Goal: Task Accomplishment & Management: Manage account settings

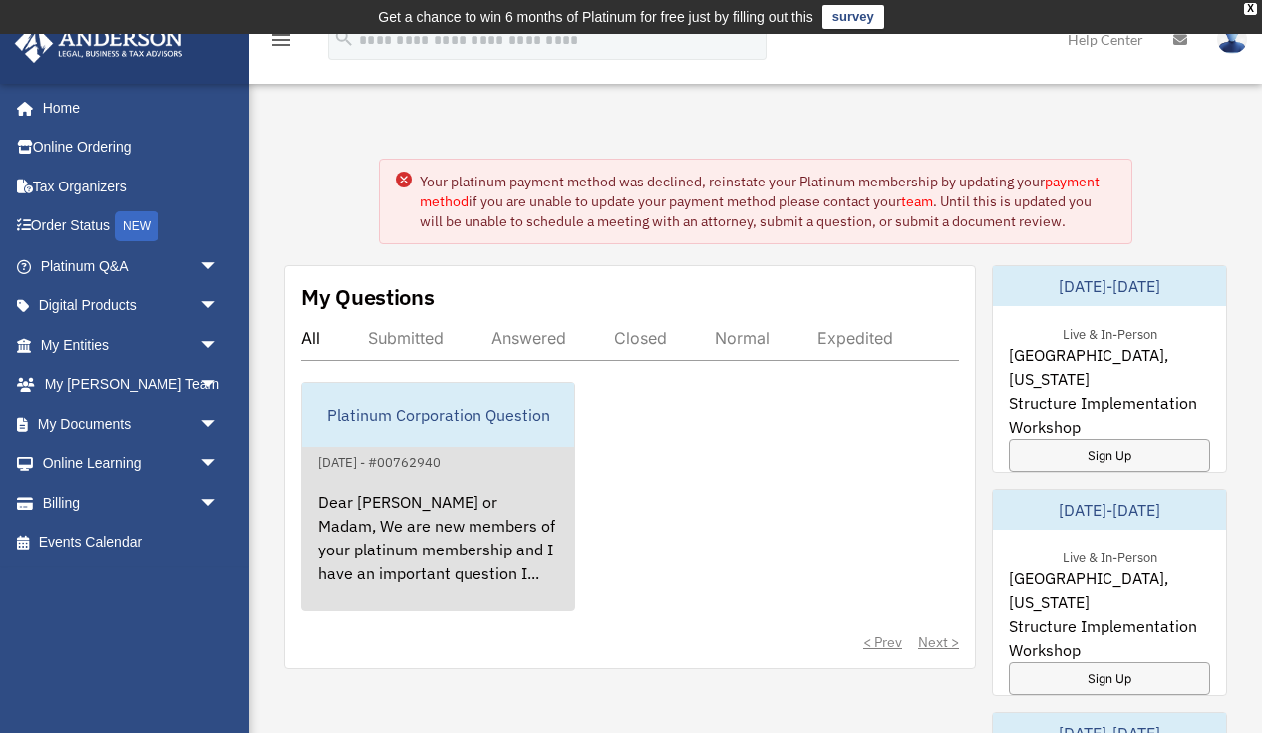
click at [457, 459] on div "October 29, 2024 - #00762940" at bounding box center [379, 460] width 155 height 21
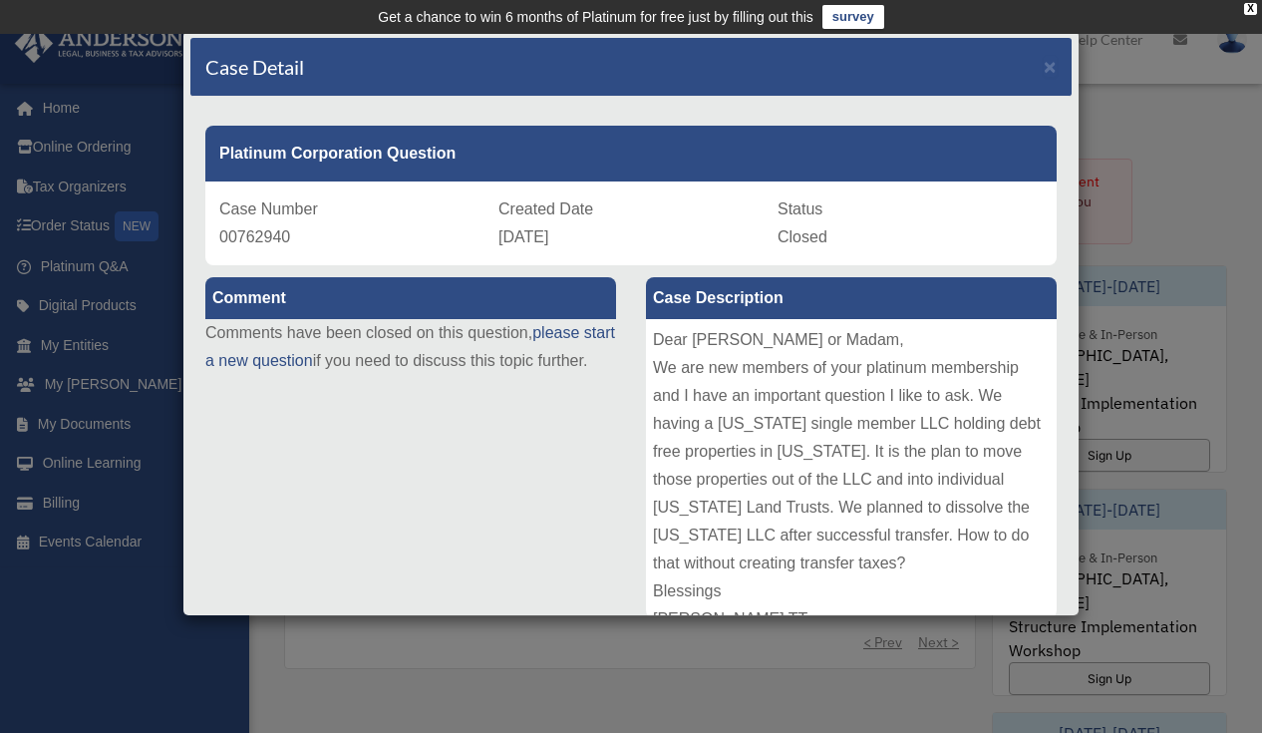
click at [112, 611] on div "Case Detail × Platinum Corporation Question Case Number 00762940 Created Date O…" at bounding box center [631, 366] width 1262 height 733
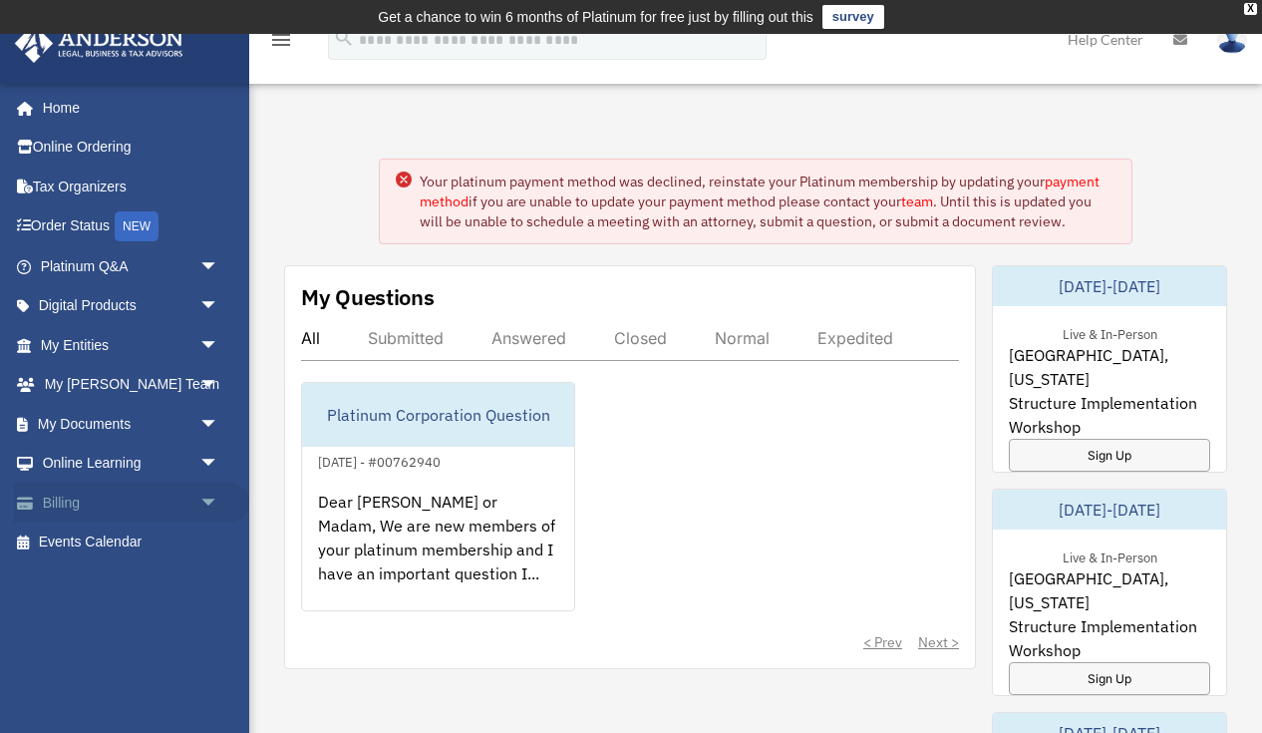
click at [76, 502] on link "Billing arrow_drop_down" at bounding box center [131, 503] width 235 height 40
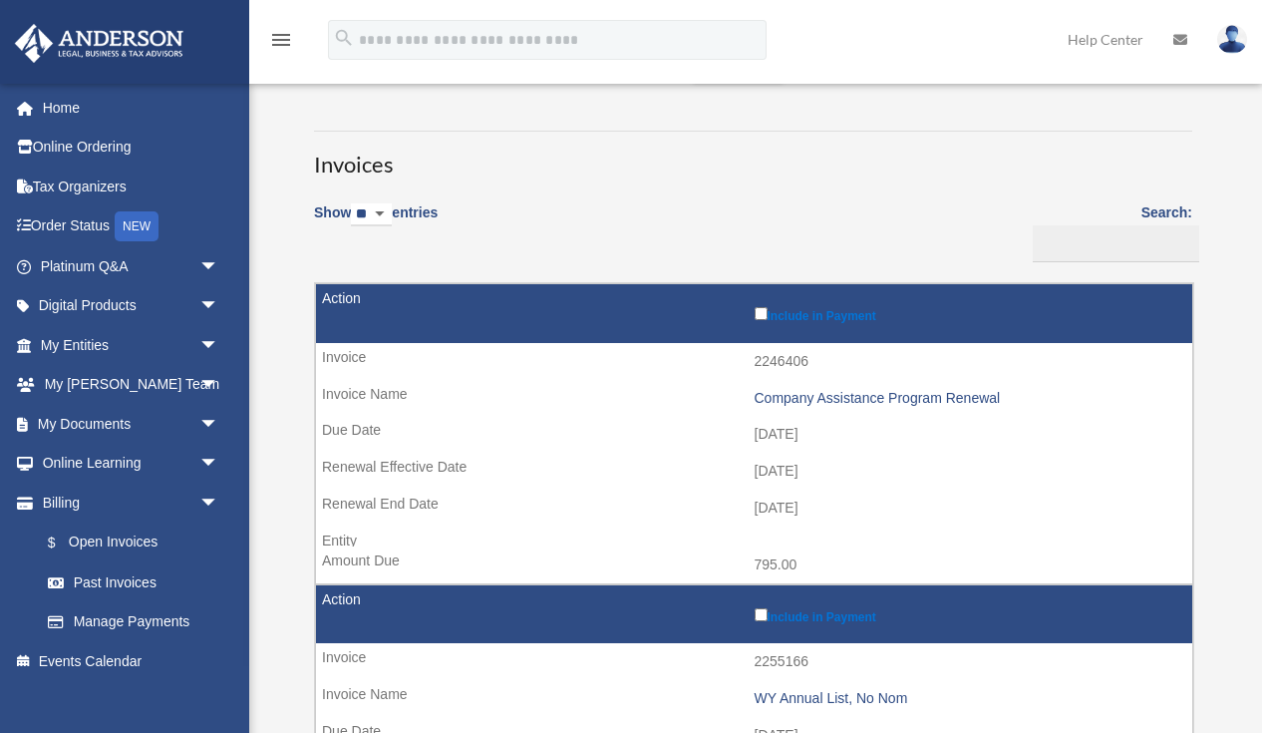
scroll to position [93, 0]
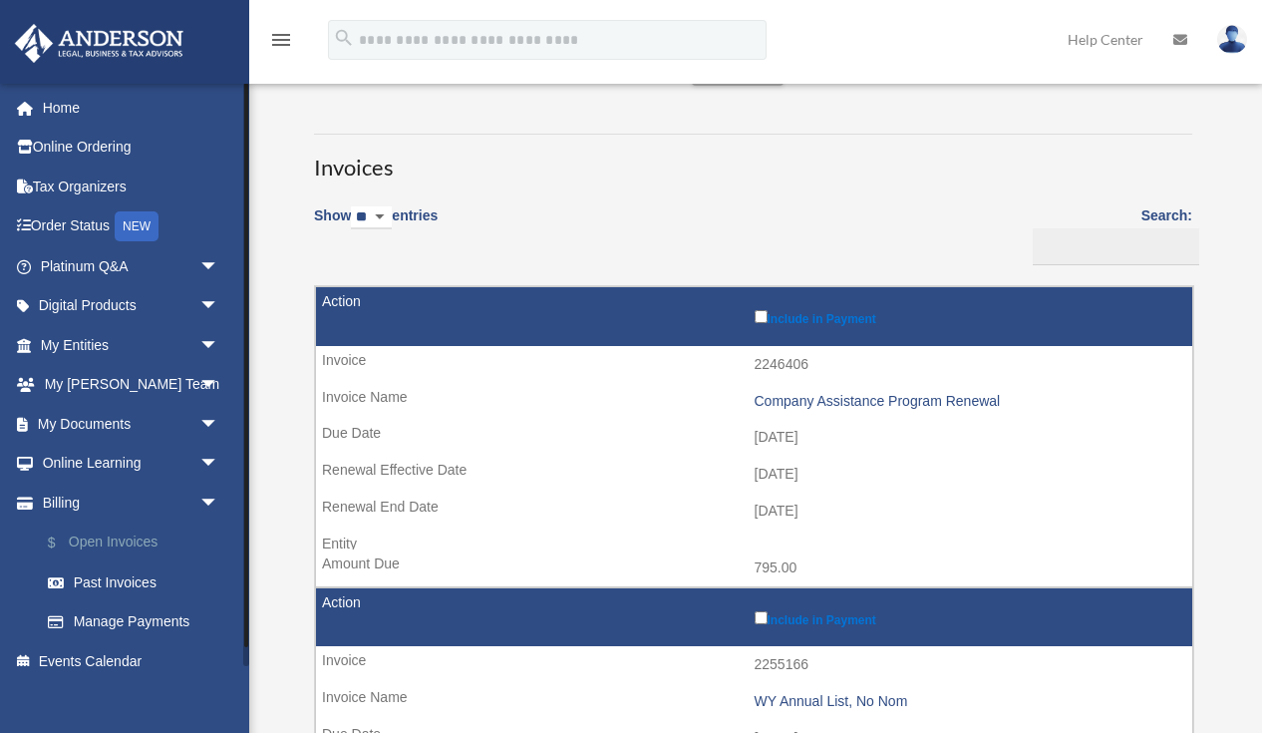
click at [123, 535] on link "$ Open Invoices" at bounding box center [138, 542] width 221 height 41
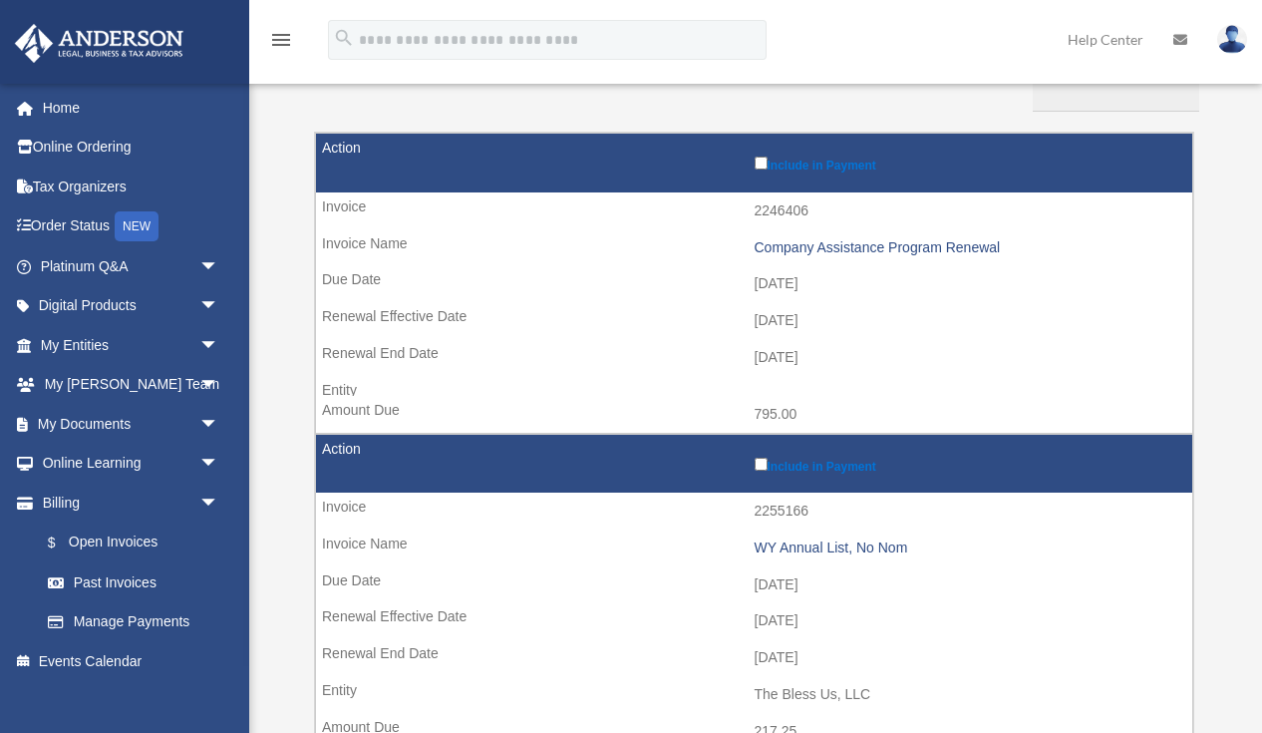
scroll to position [251, 0]
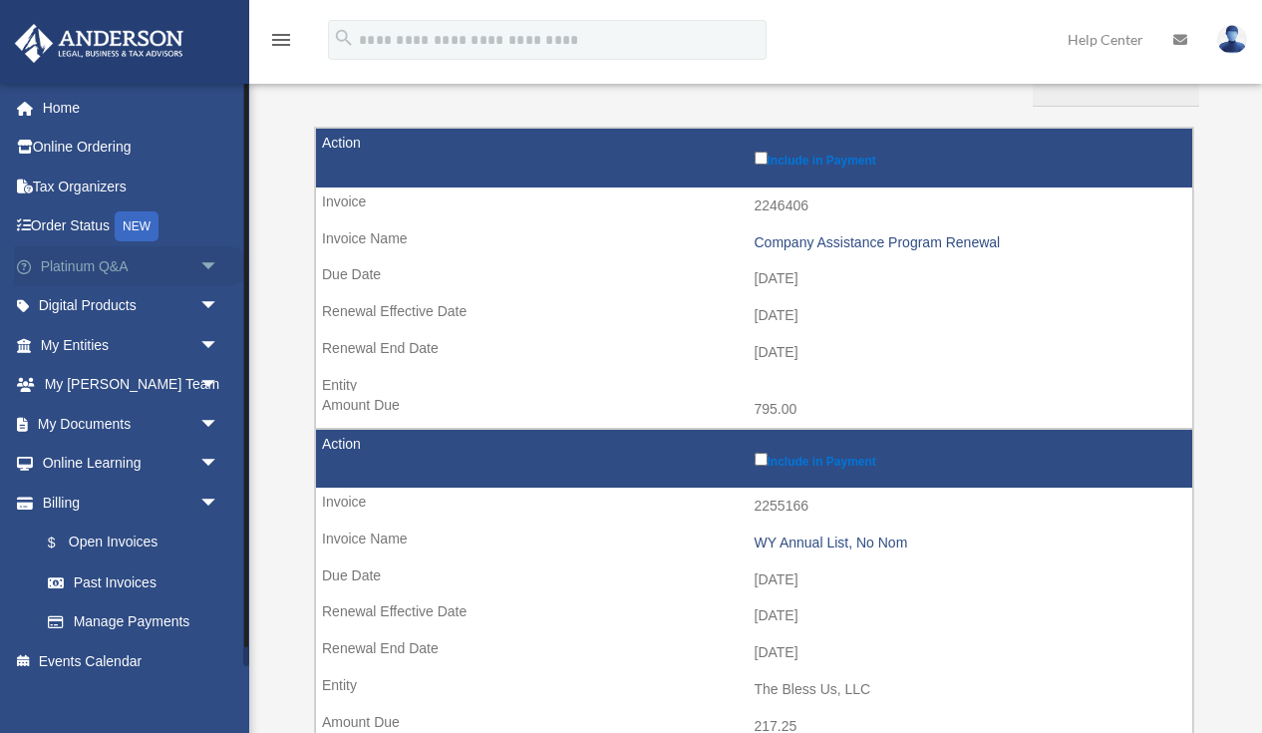
click at [81, 258] on link "Platinum Q&A arrow_drop_down" at bounding box center [131, 266] width 235 height 40
click at [105, 261] on link "Platinum Q&A arrow_drop_down" at bounding box center [131, 266] width 235 height 40
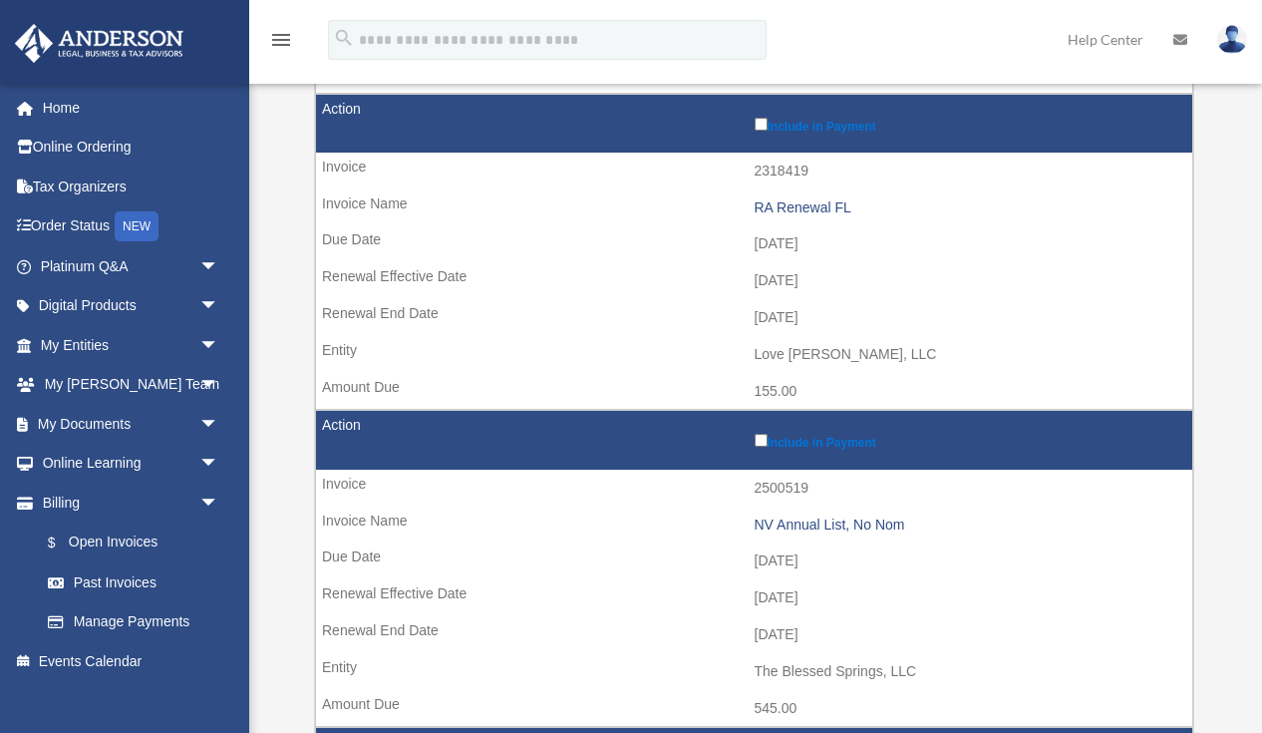
scroll to position [1538, 0]
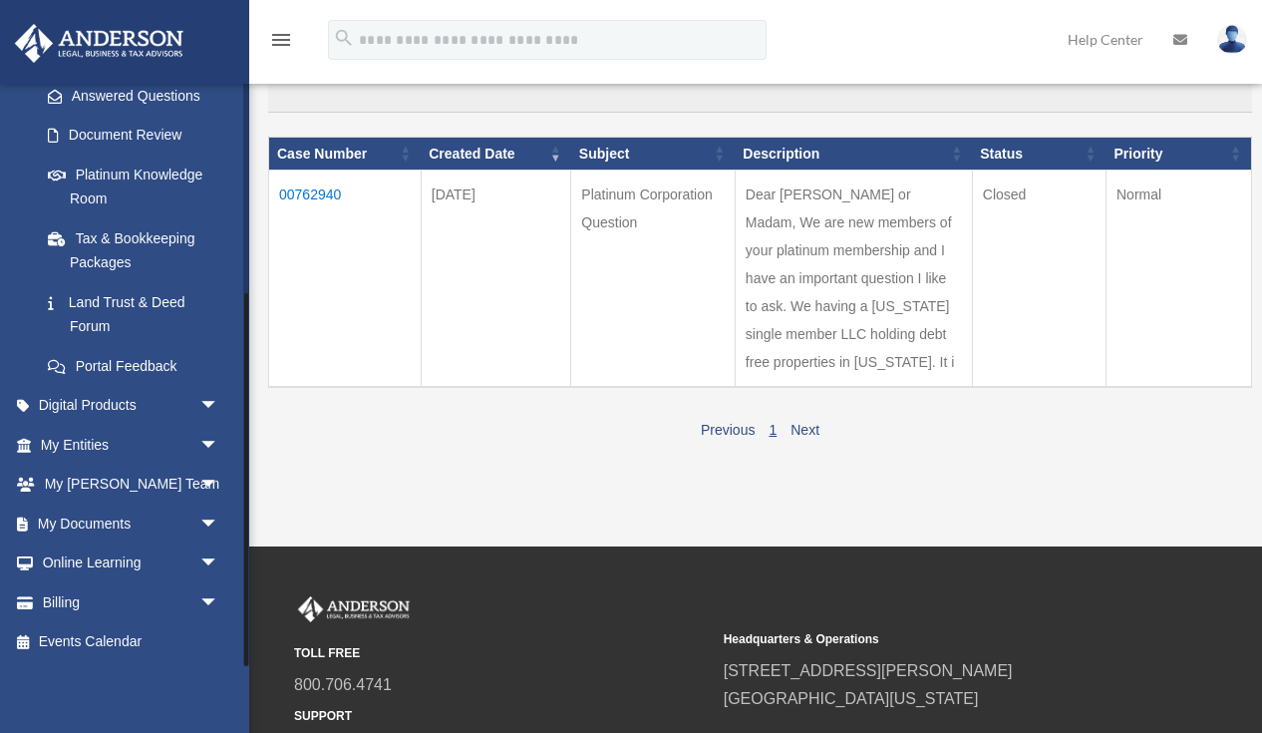
scroll to position [438, 0]
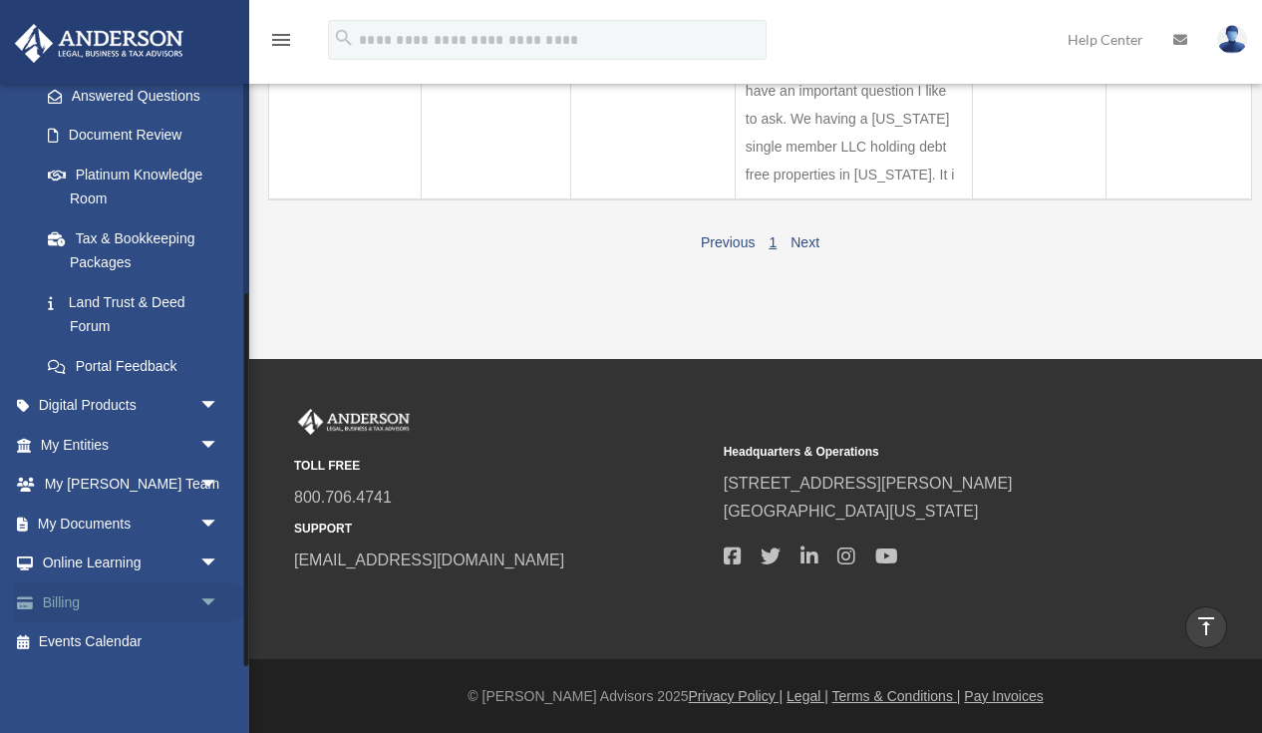
click at [70, 602] on link "Billing arrow_drop_down" at bounding box center [131, 602] width 235 height 40
click at [208, 594] on span "arrow_drop_down" at bounding box center [219, 602] width 40 height 41
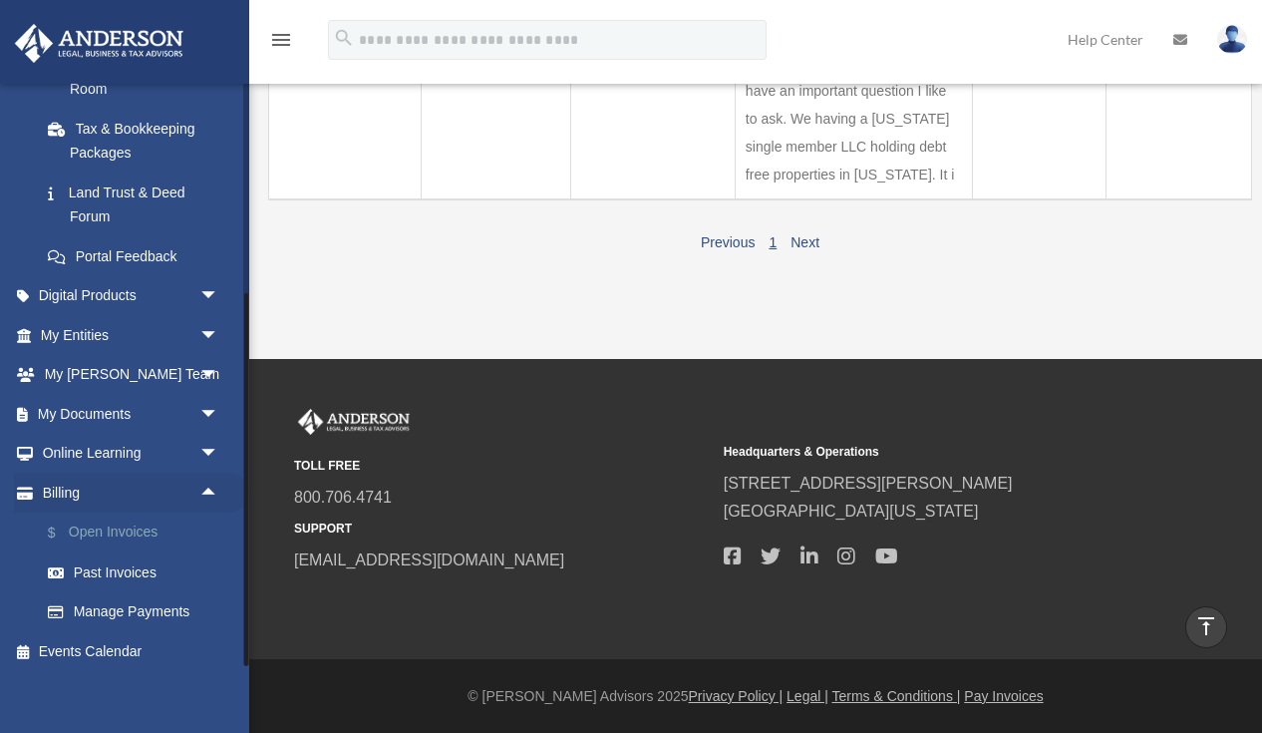
scroll to position [447, 0]
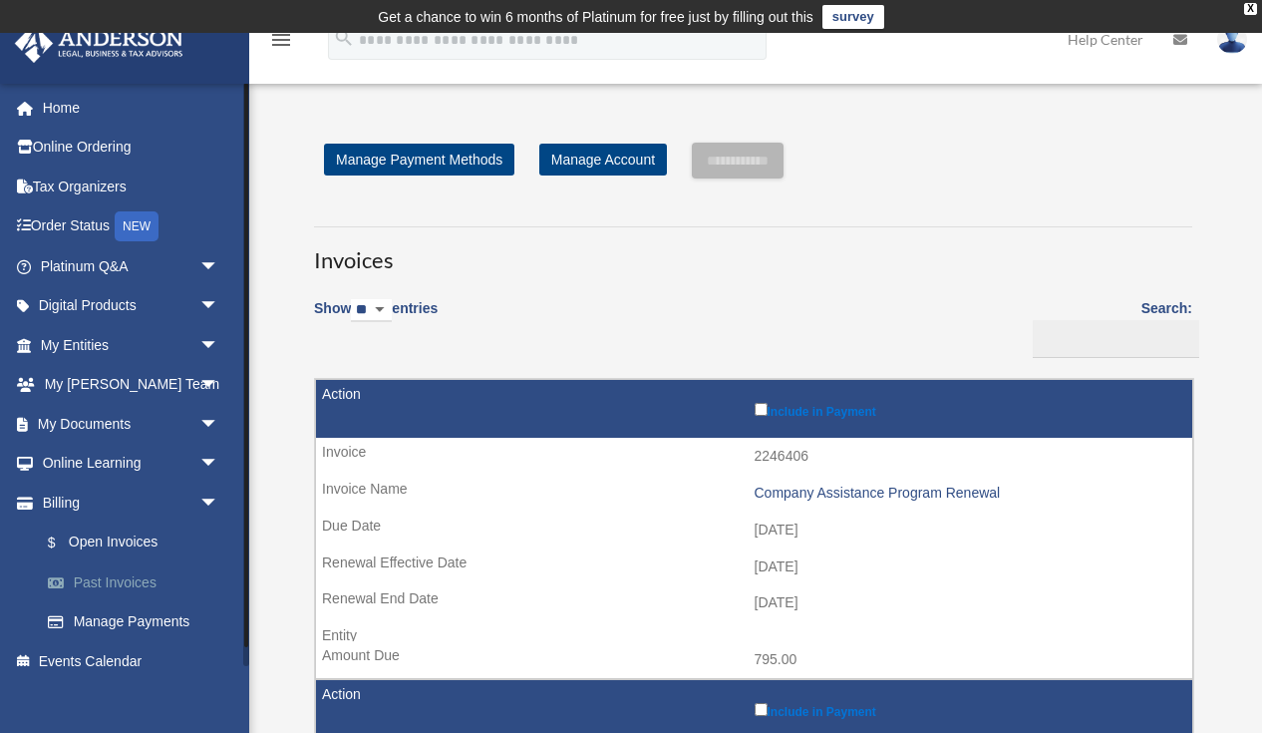
click at [140, 588] on link "Past Invoices" at bounding box center [138, 582] width 221 height 40
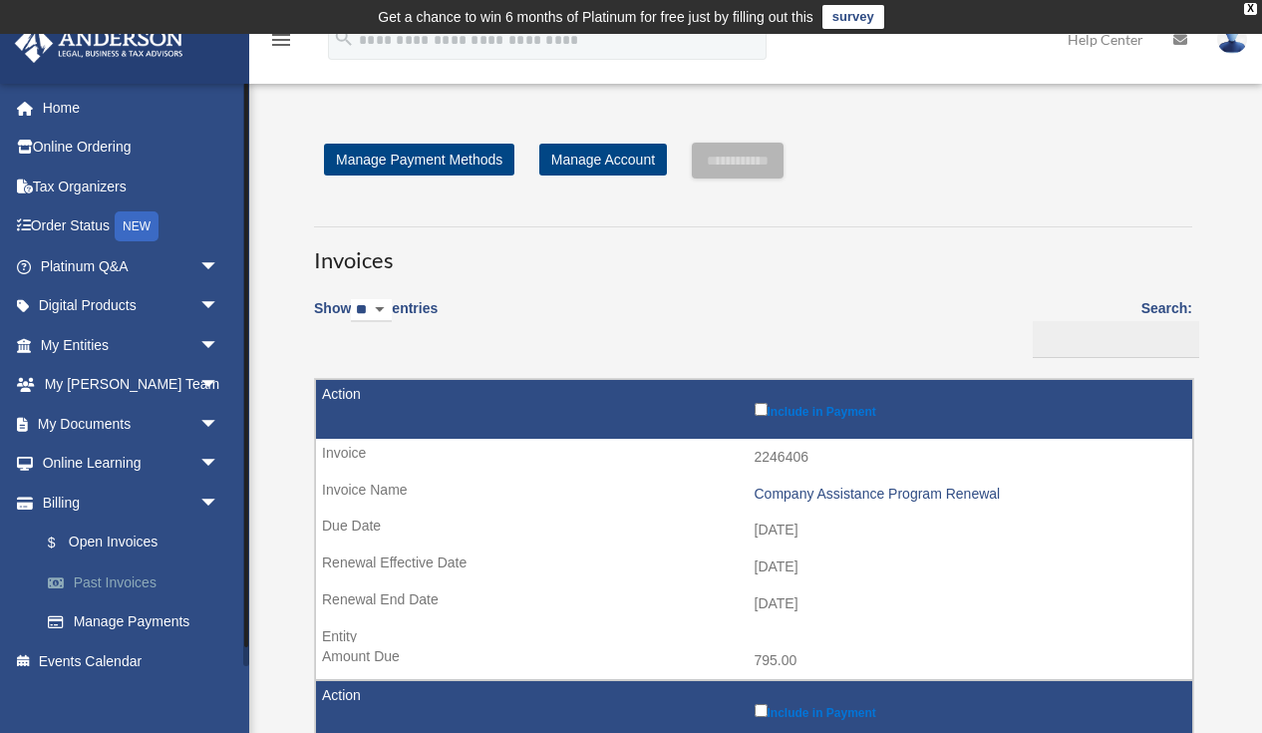
click at [137, 582] on link "Past Invoices" at bounding box center [138, 582] width 221 height 40
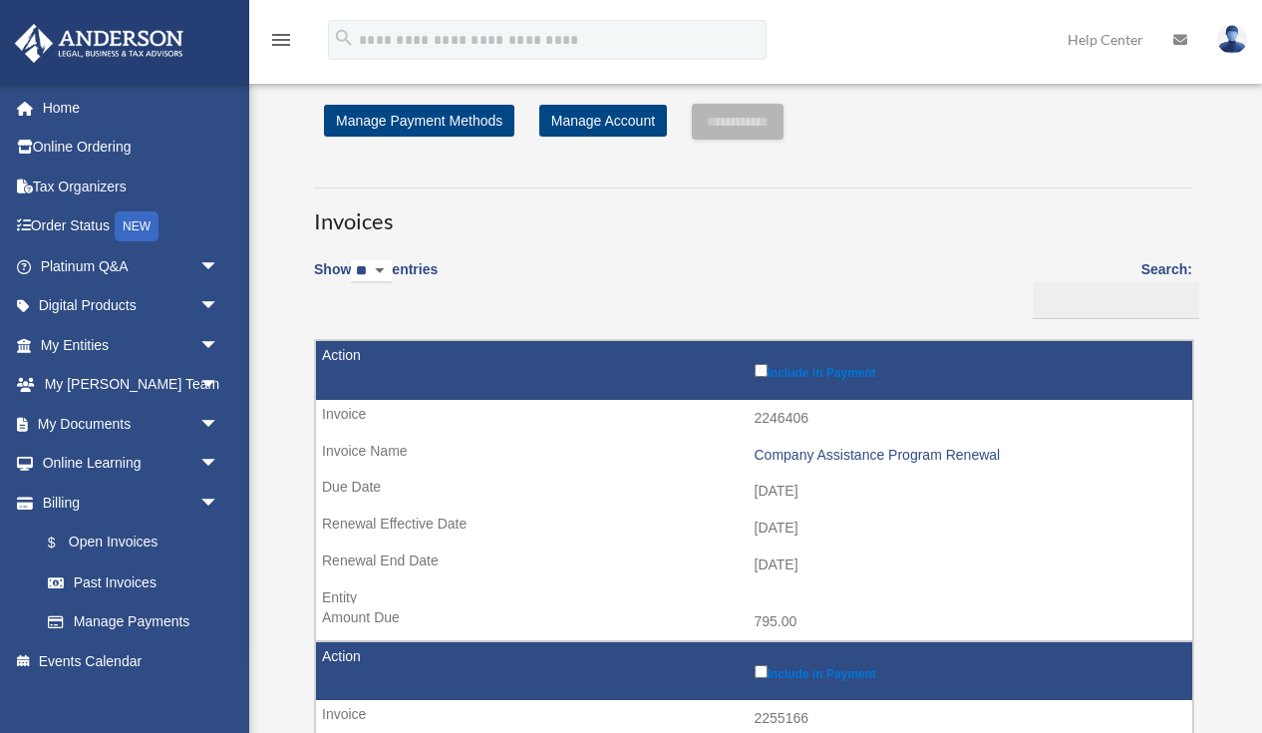
scroll to position [48, 0]
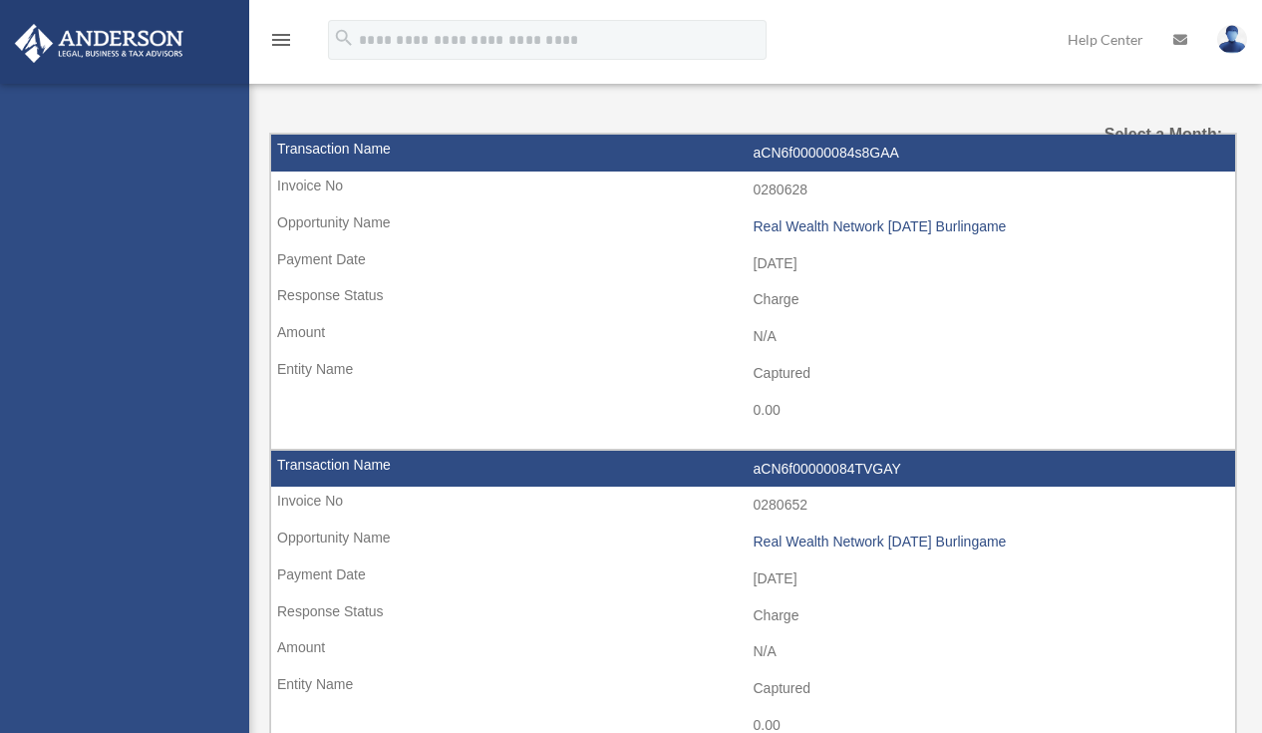
select select
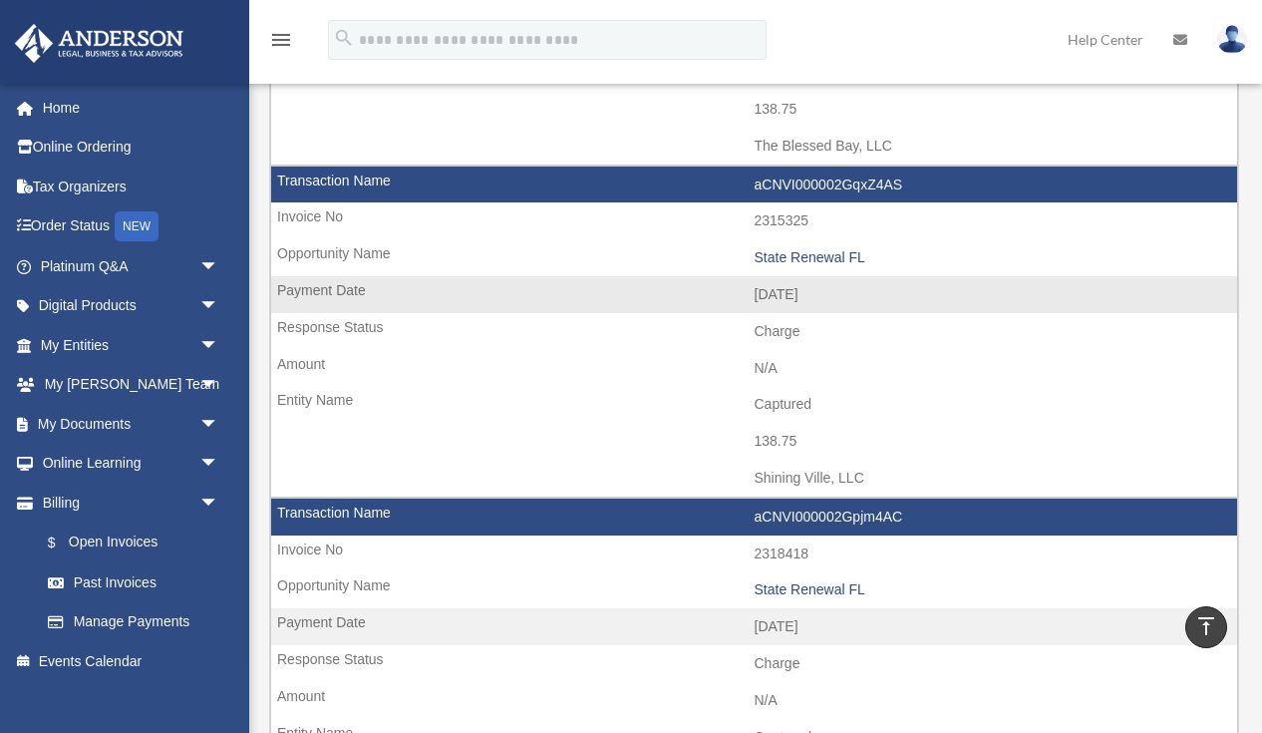
scroll to position [1101, 0]
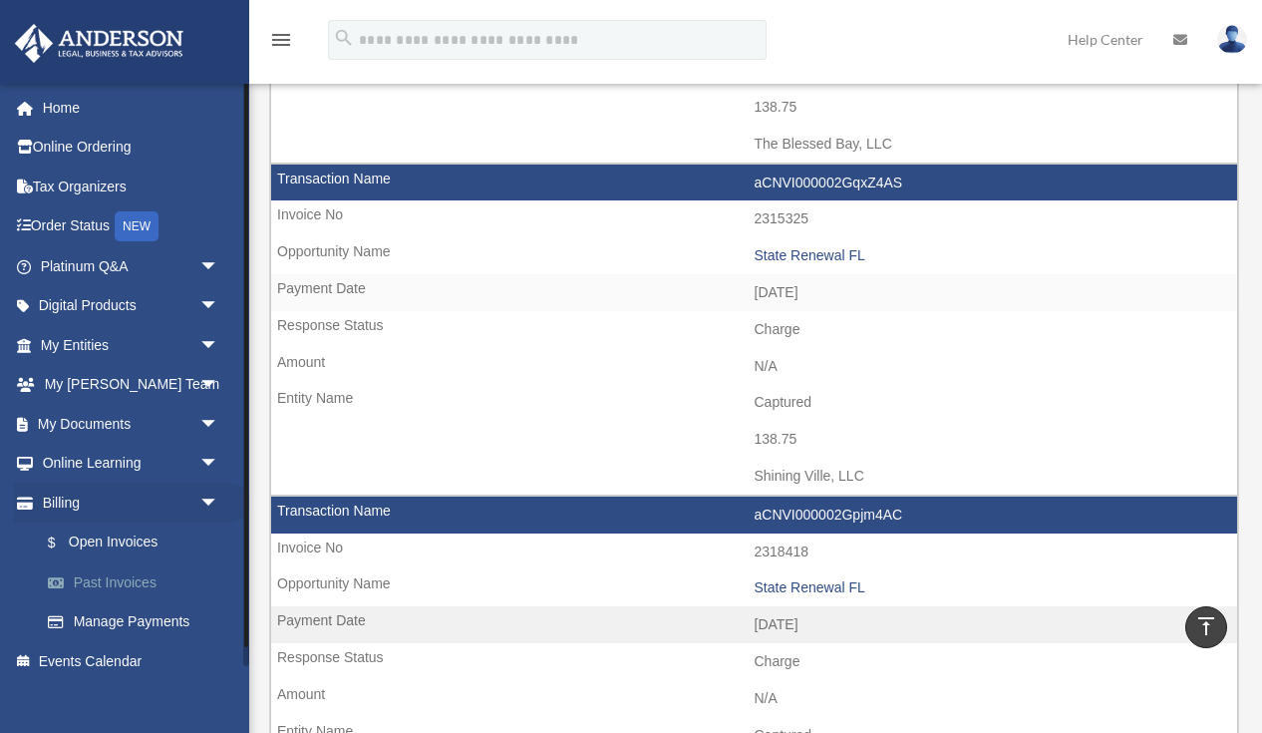
click at [132, 579] on link "Past Invoices" at bounding box center [138, 582] width 221 height 40
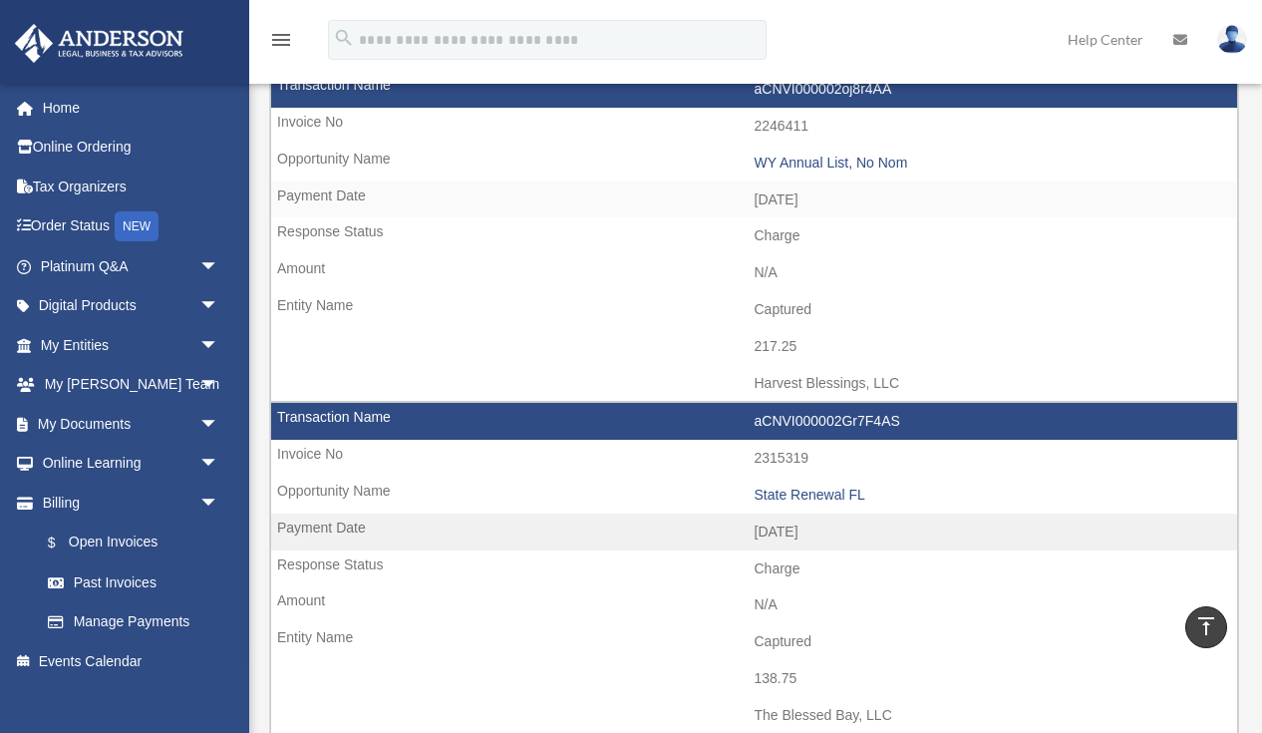
scroll to position [506, 0]
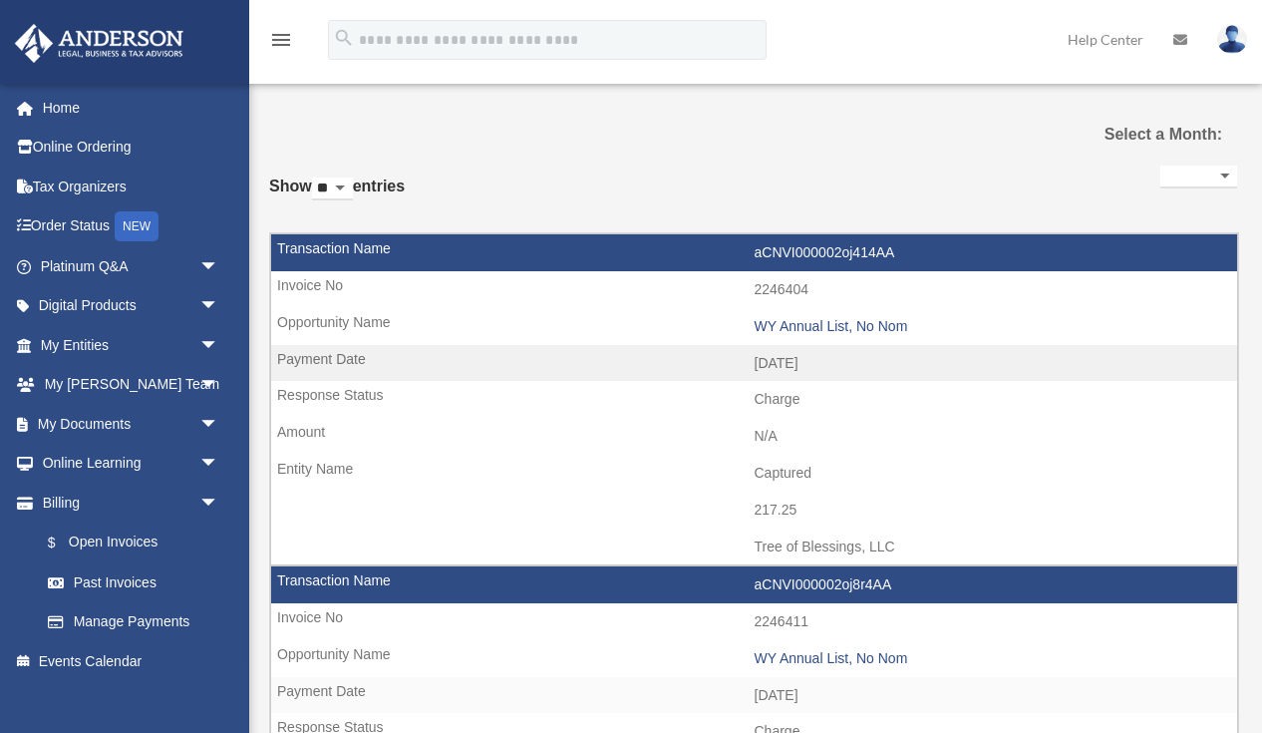
select select
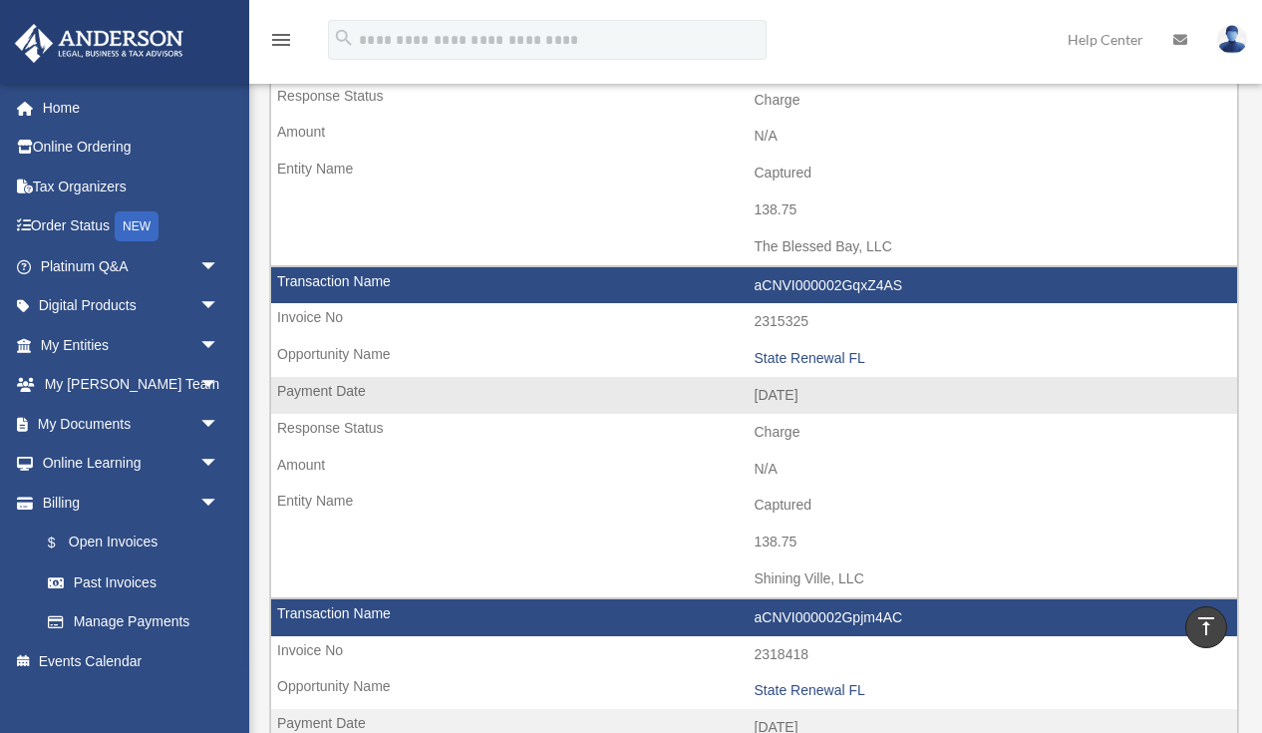
scroll to position [989, 0]
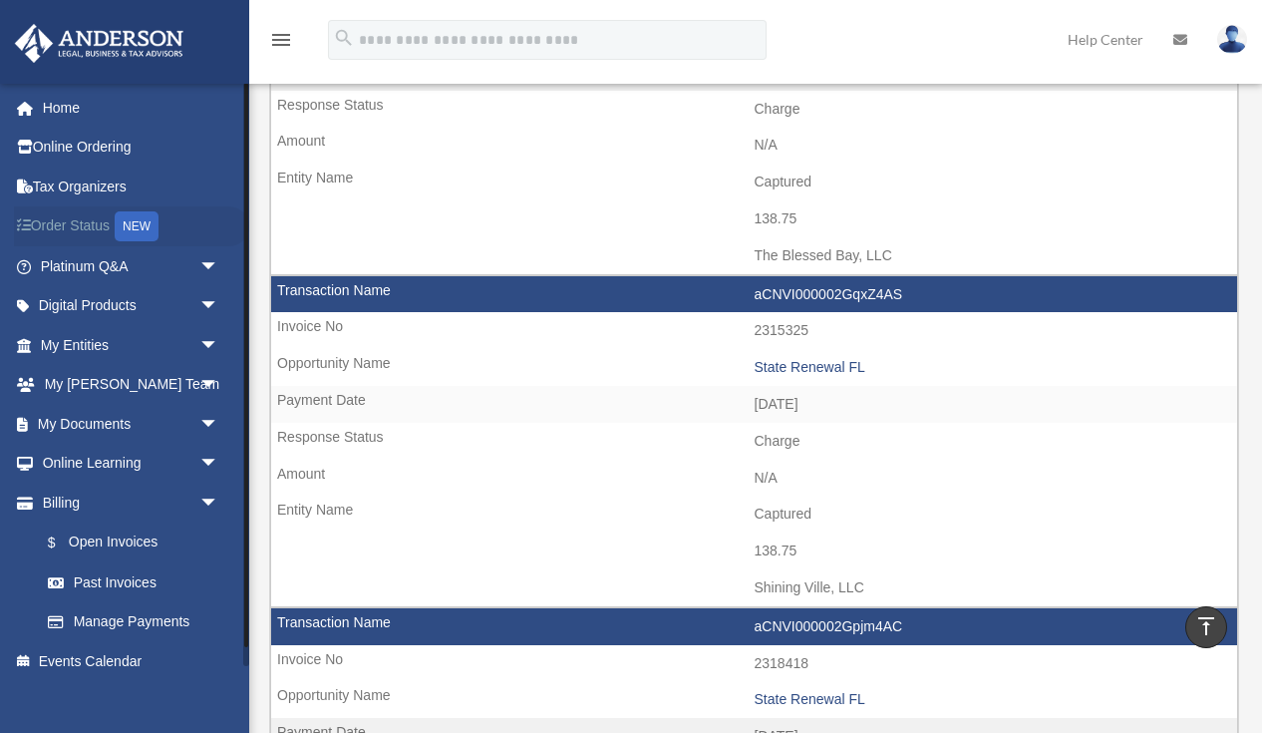
click at [93, 227] on link "Order Status NEW" at bounding box center [131, 226] width 235 height 41
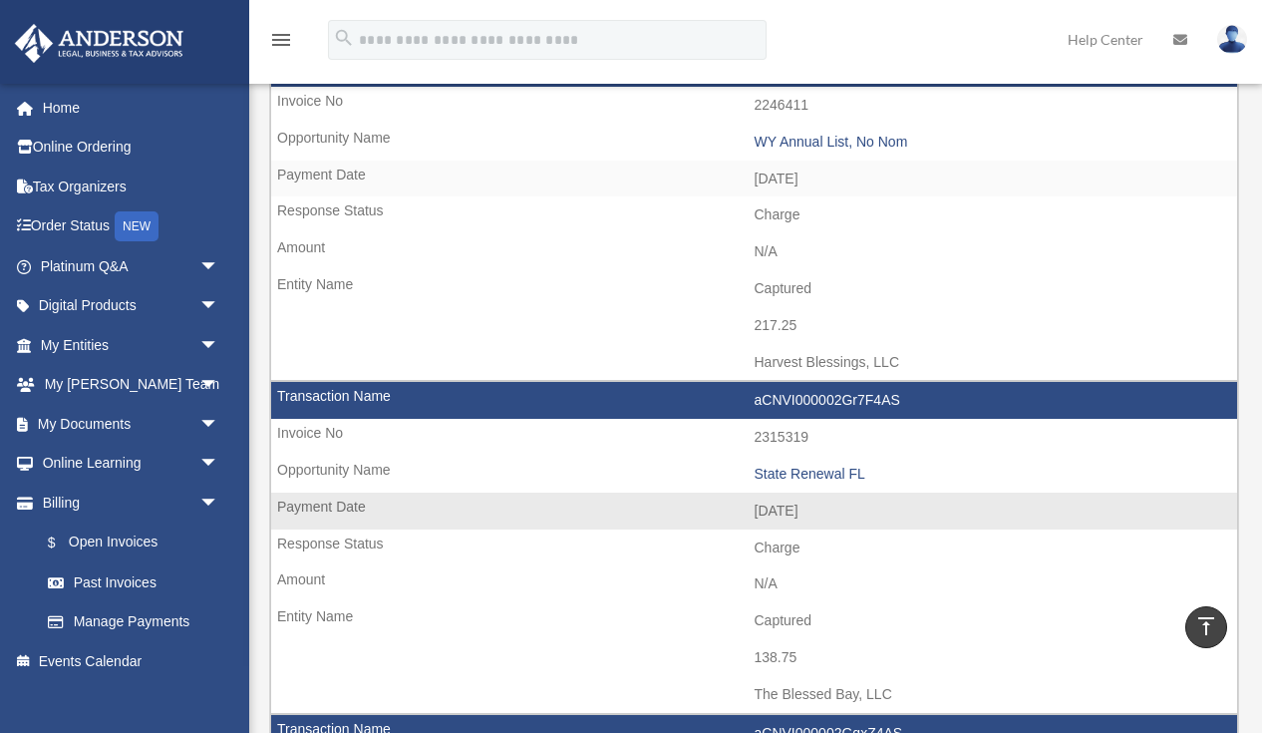
scroll to position [0, 0]
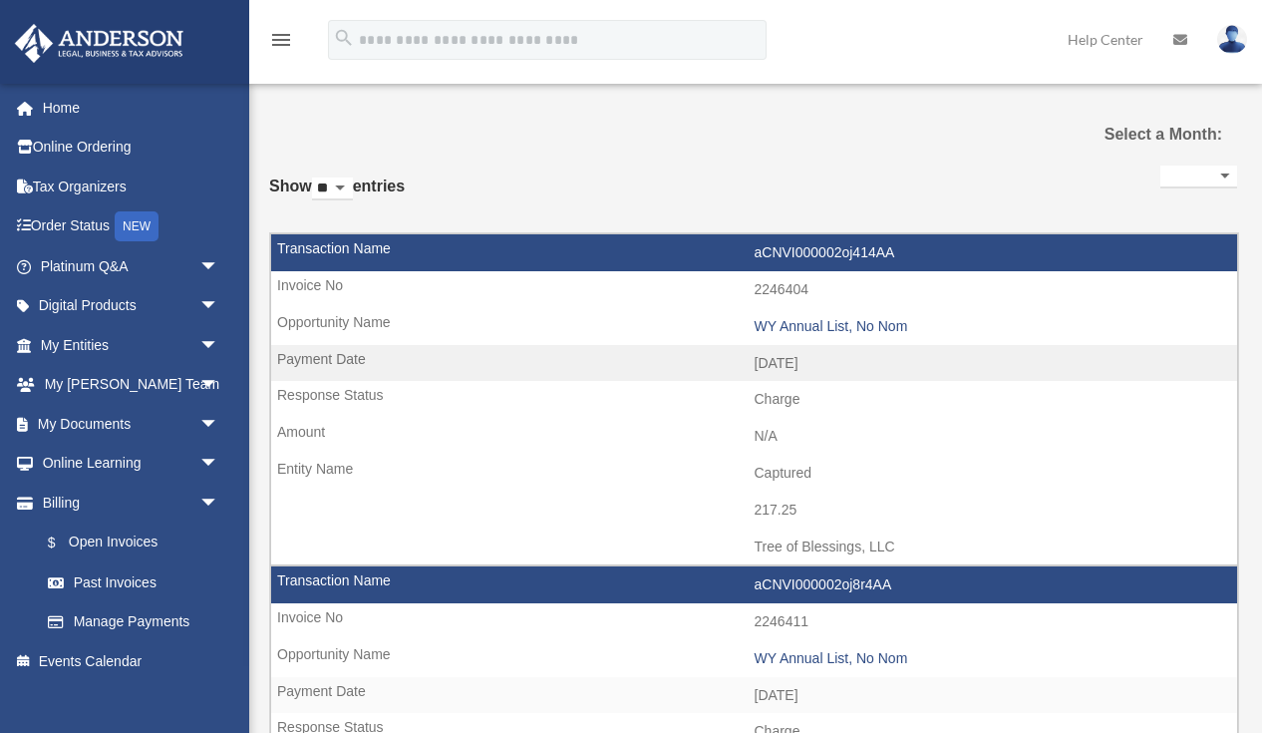
select select
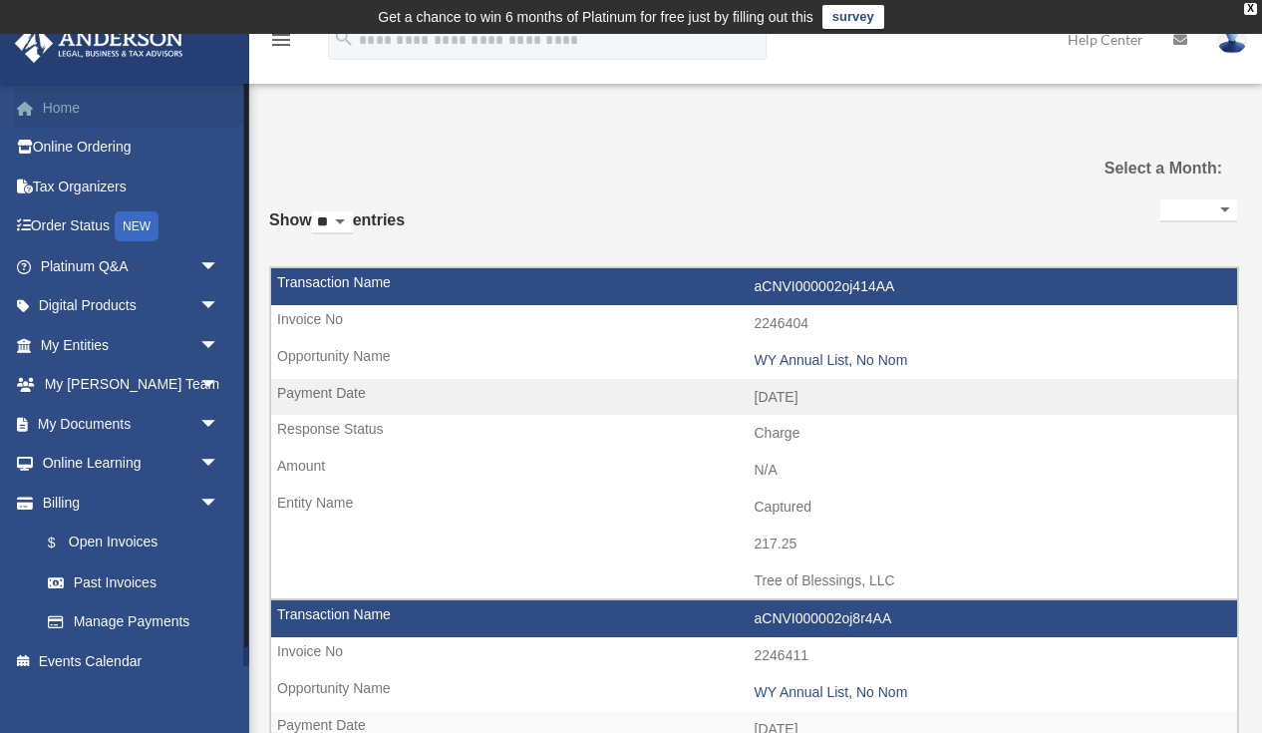
click at [64, 101] on link "Home" at bounding box center [131, 108] width 235 height 40
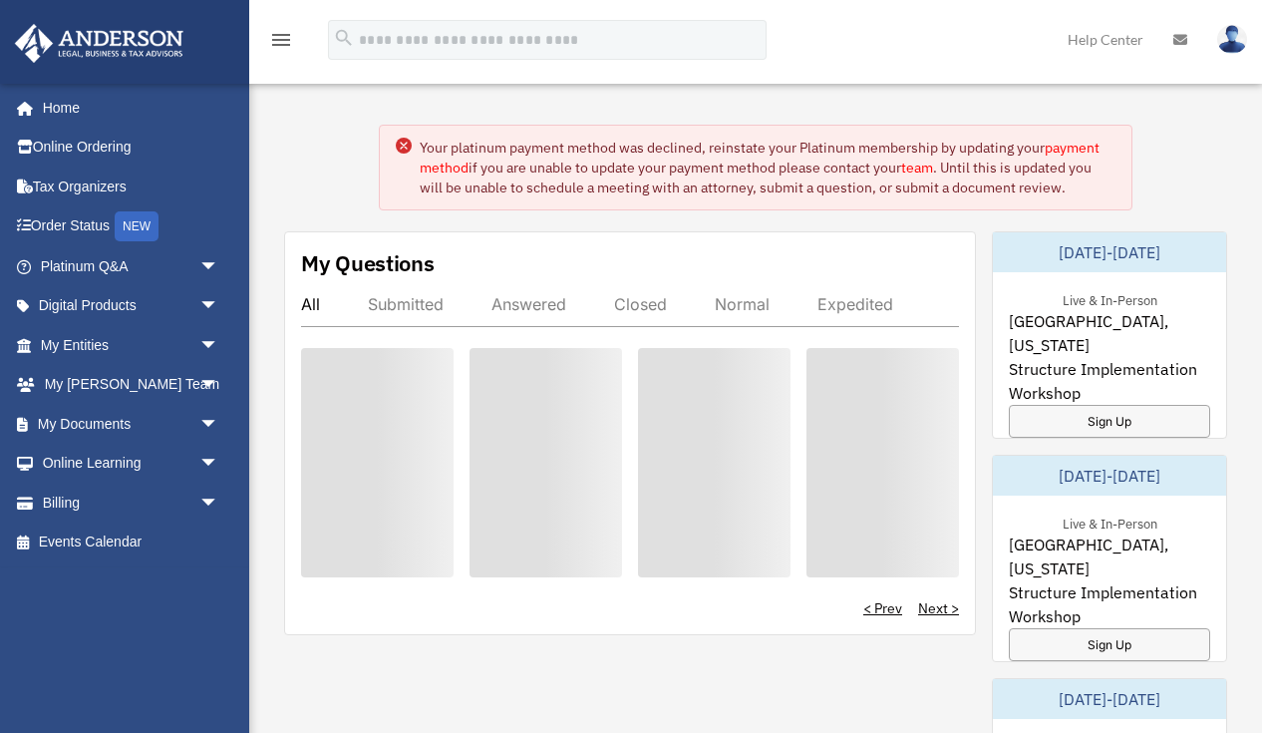
click at [56, 109] on link "Home" at bounding box center [126, 108] width 225 height 40
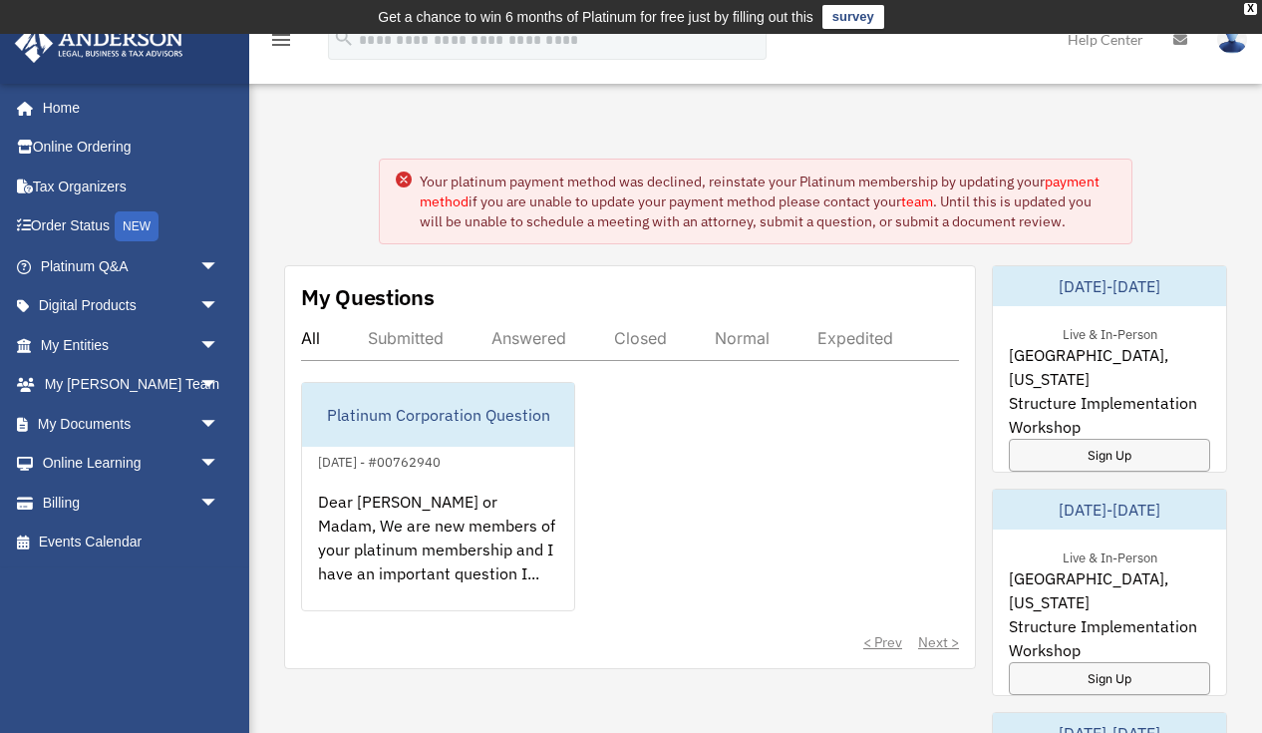
click at [1070, 181] on link "payment method" at bounding box center [760, 191] width 680 height 38
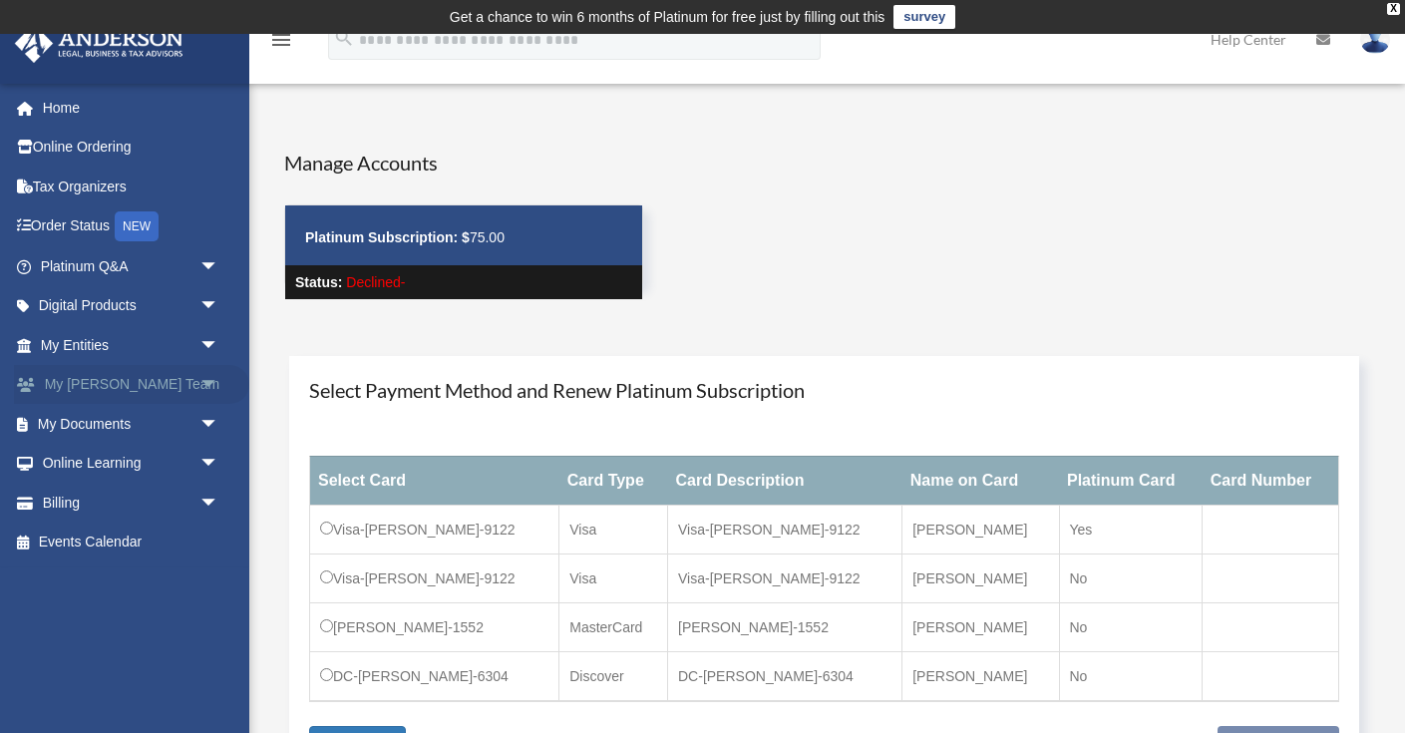
click at [129, 383] on link "My [PERSON_NAME] Team arrow_drop_down" at bounding box center [131, 385] width 235 height 40
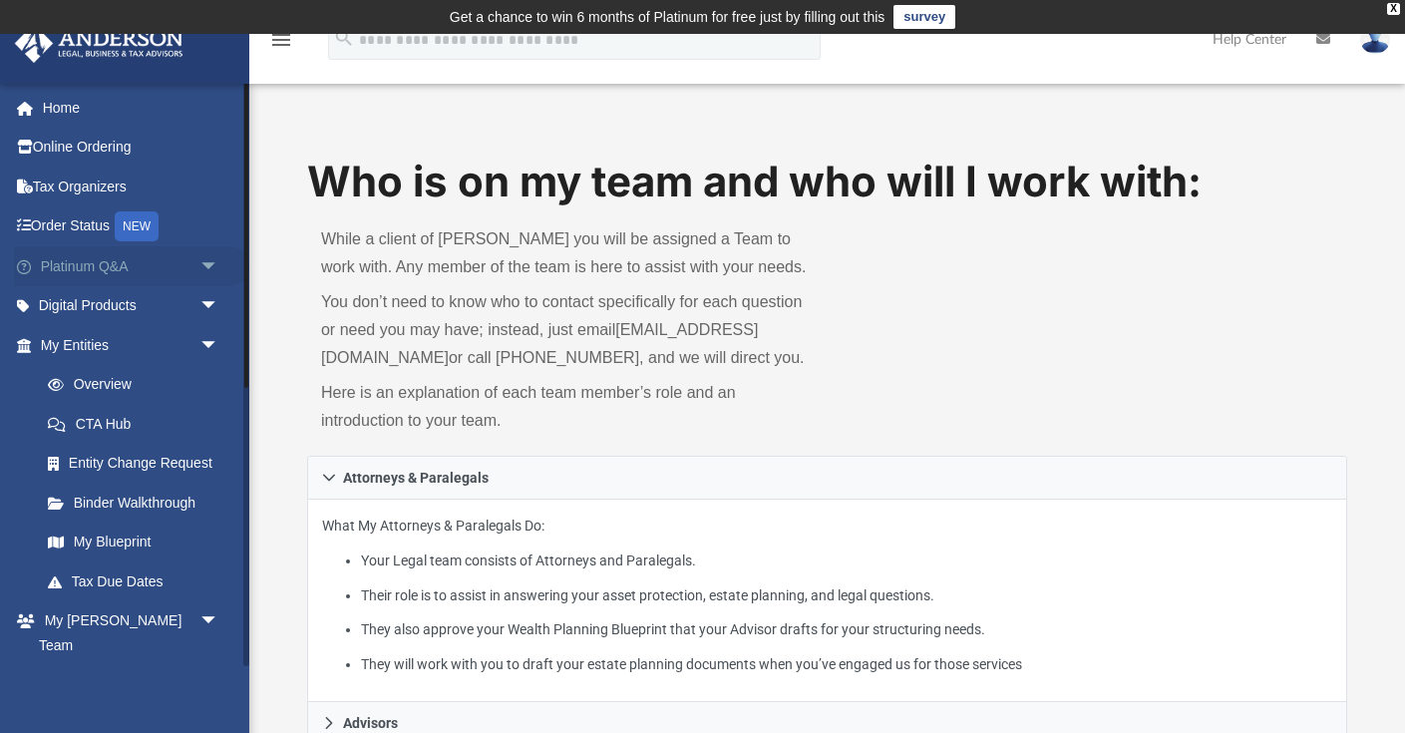
click at [99, 266] on link "Platinum Q&A arrow_drop_down" at bounding box center [131, 266] width 235 height 40
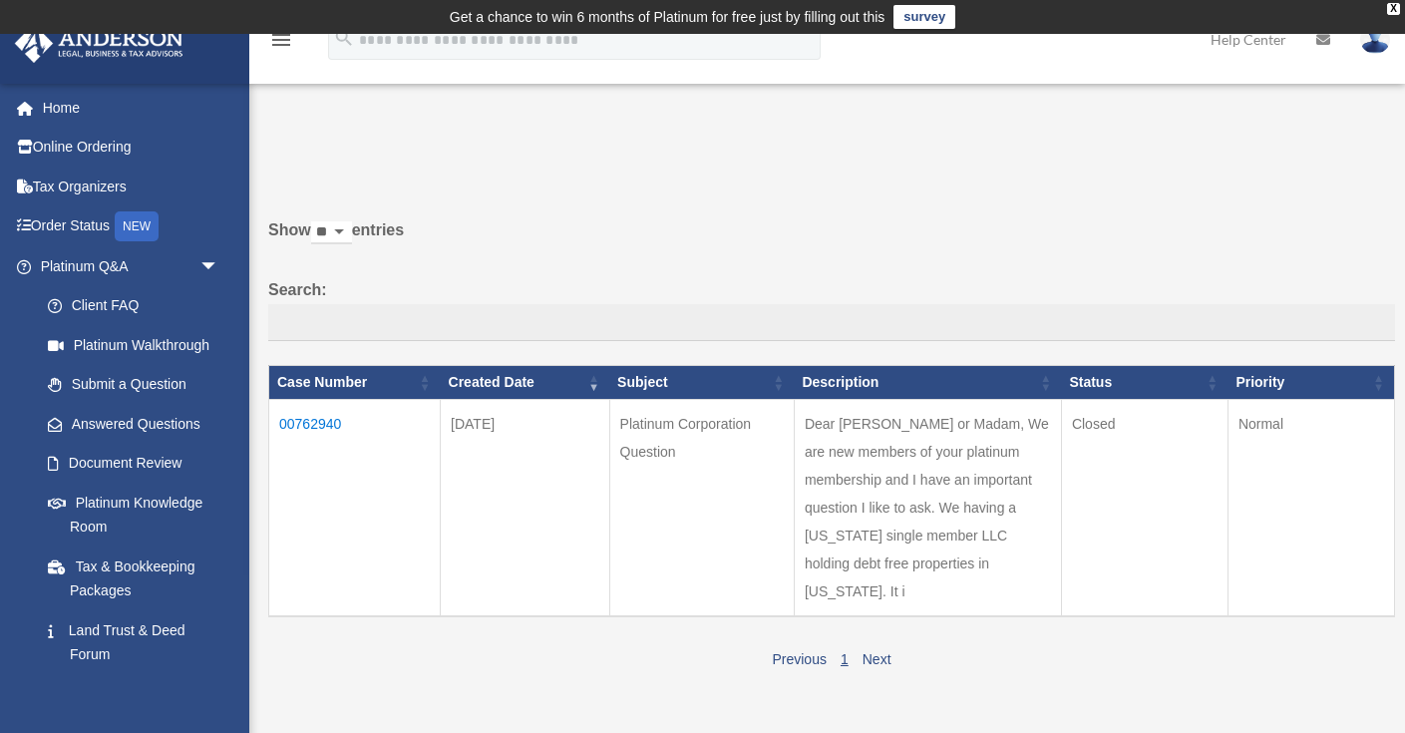
click at [1374, 46] on img at bounding box center [1375, 39] width 30 height 29
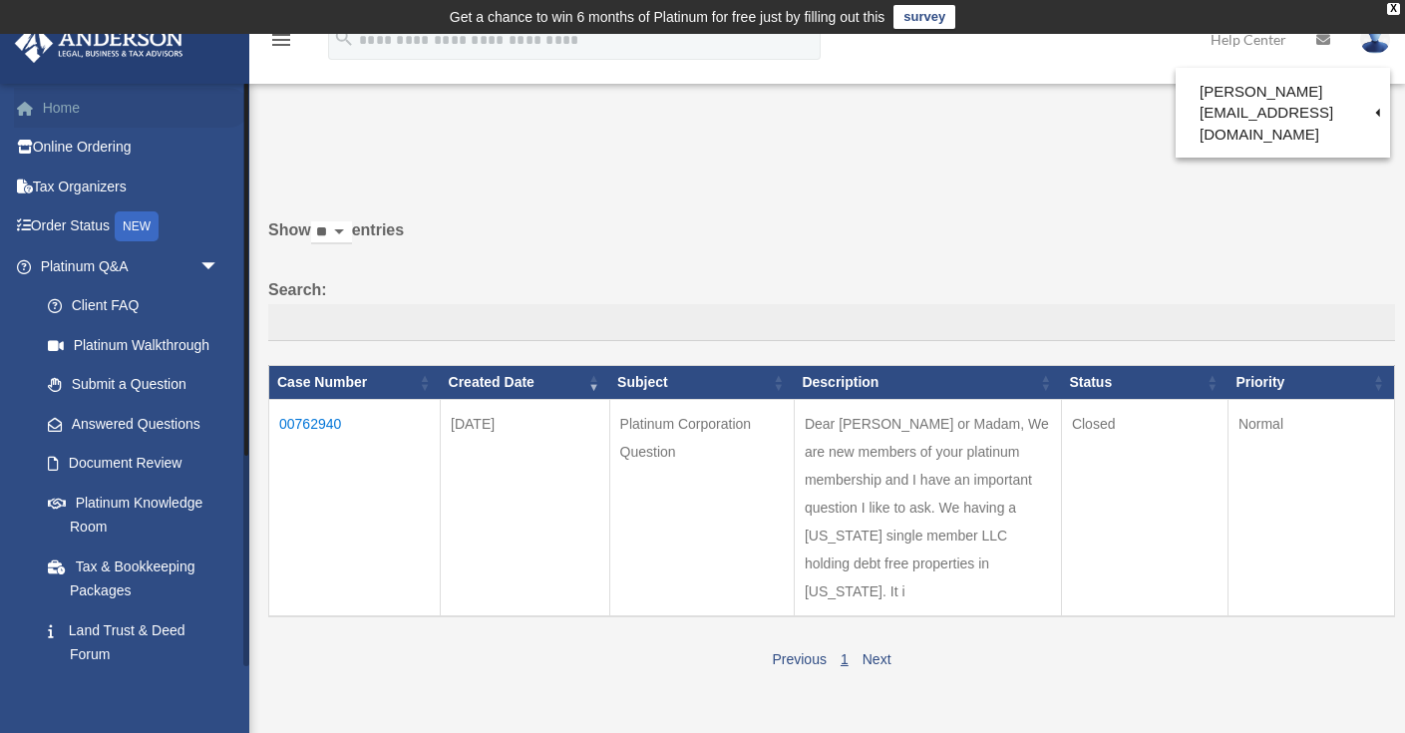
click at [71, 108] on link "Home" at bounding box center [131, 108] width 235 height 40
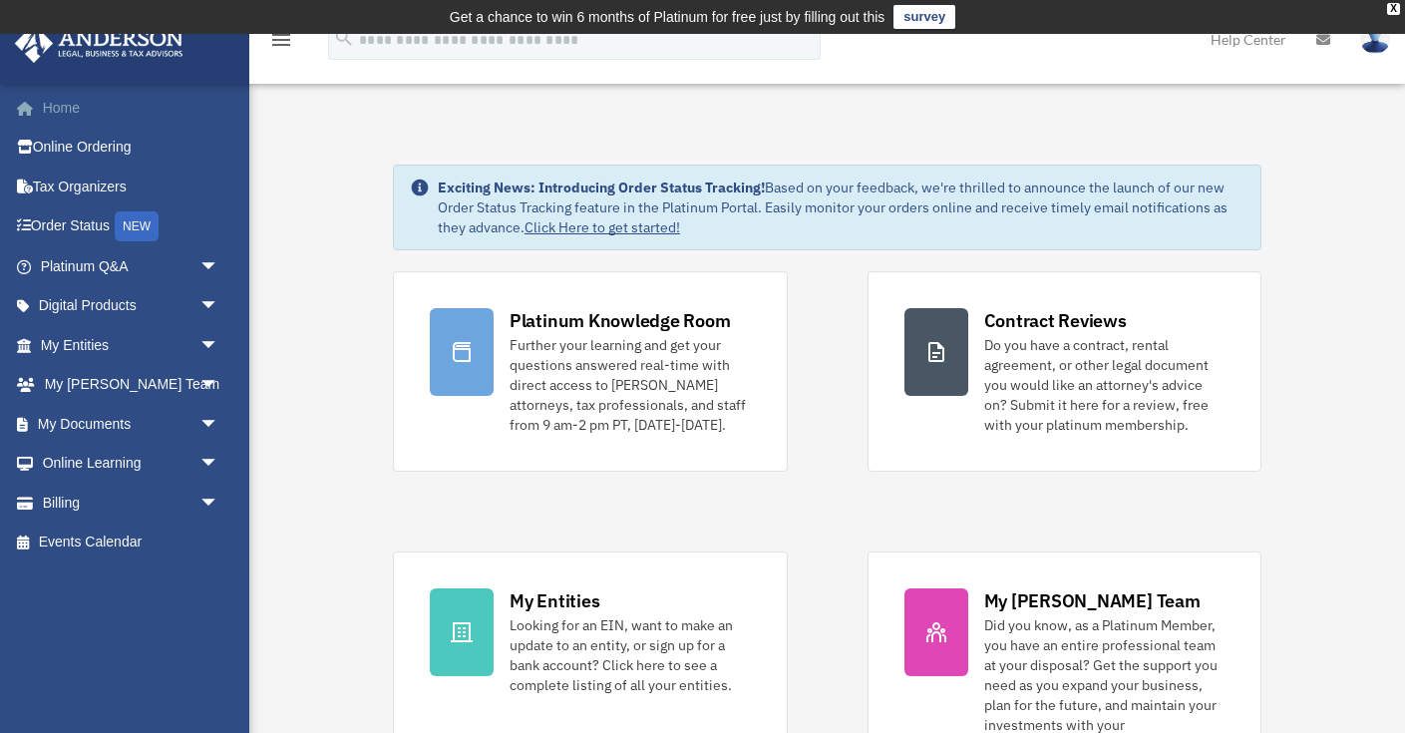
click at [68, 107] on link "Home" at bounding box center [131, 108] width 235 height 40
click at [285, 40] on icon "menu" at bounding box center [281, 40] width 24 height 24
click at [1395, 10] on div "X" at bounding box center [1393, 9] width 13 height 12
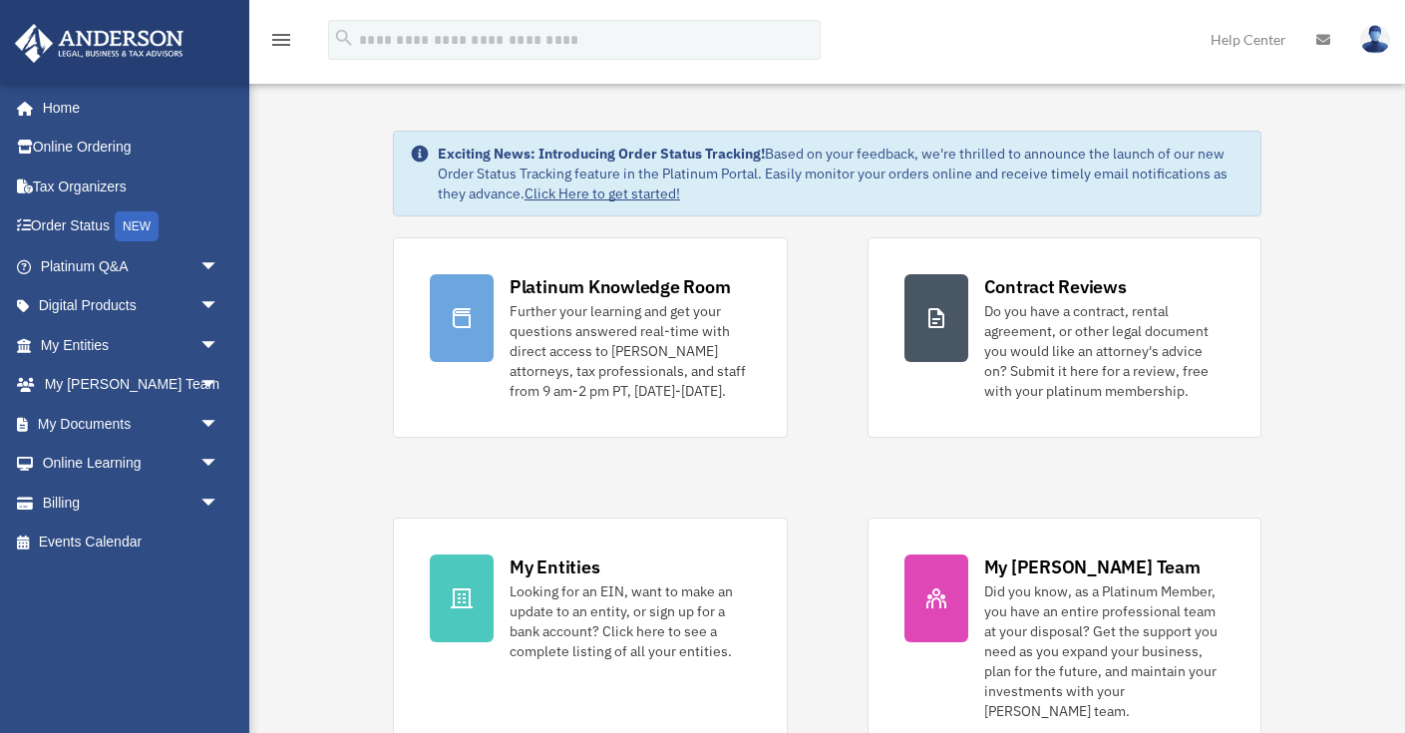
click at [1326, 36] on icon at bounding box center [1323, 40] width 14 height 14
click at [1383, 34] on img at bounding box center [1375, 39] width 30 height 29
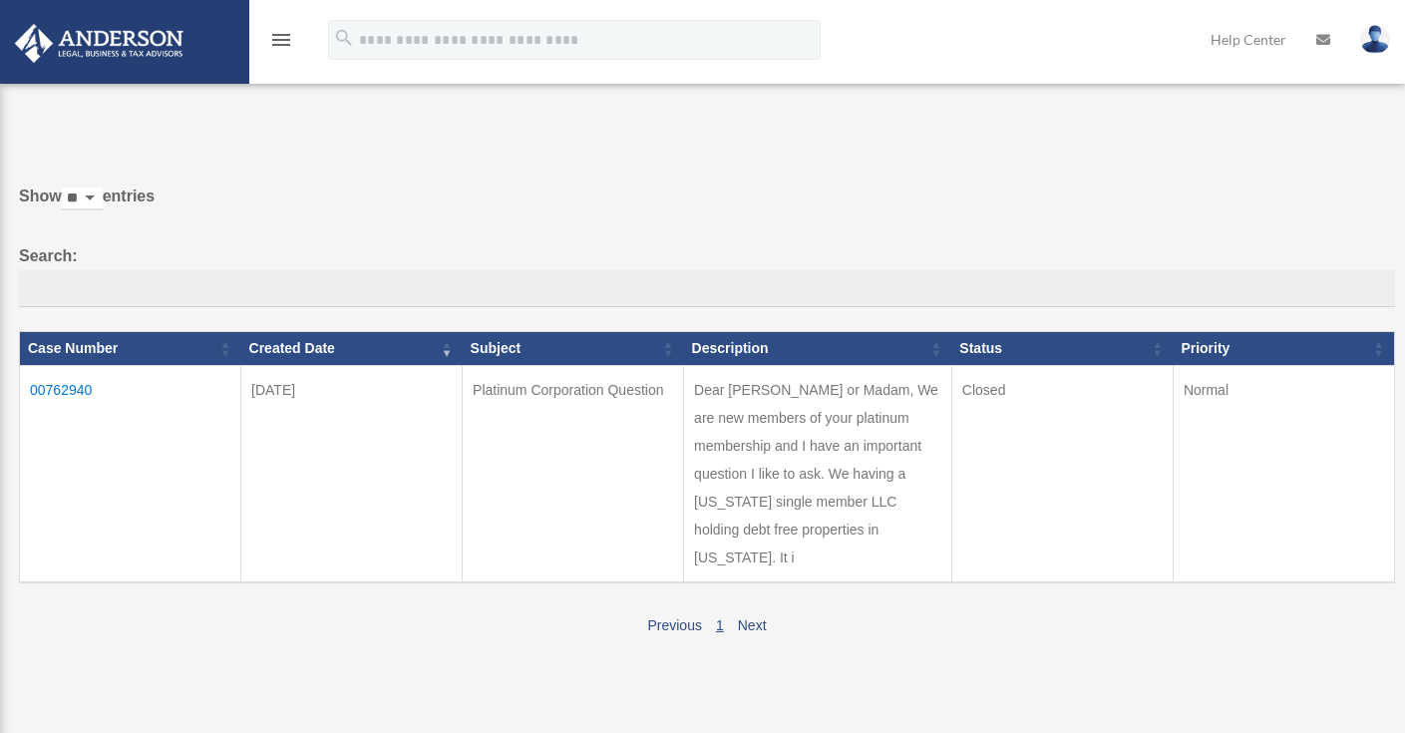
click at [1382, 42] on img at bounding box center [1375, 39] width 30 height 29
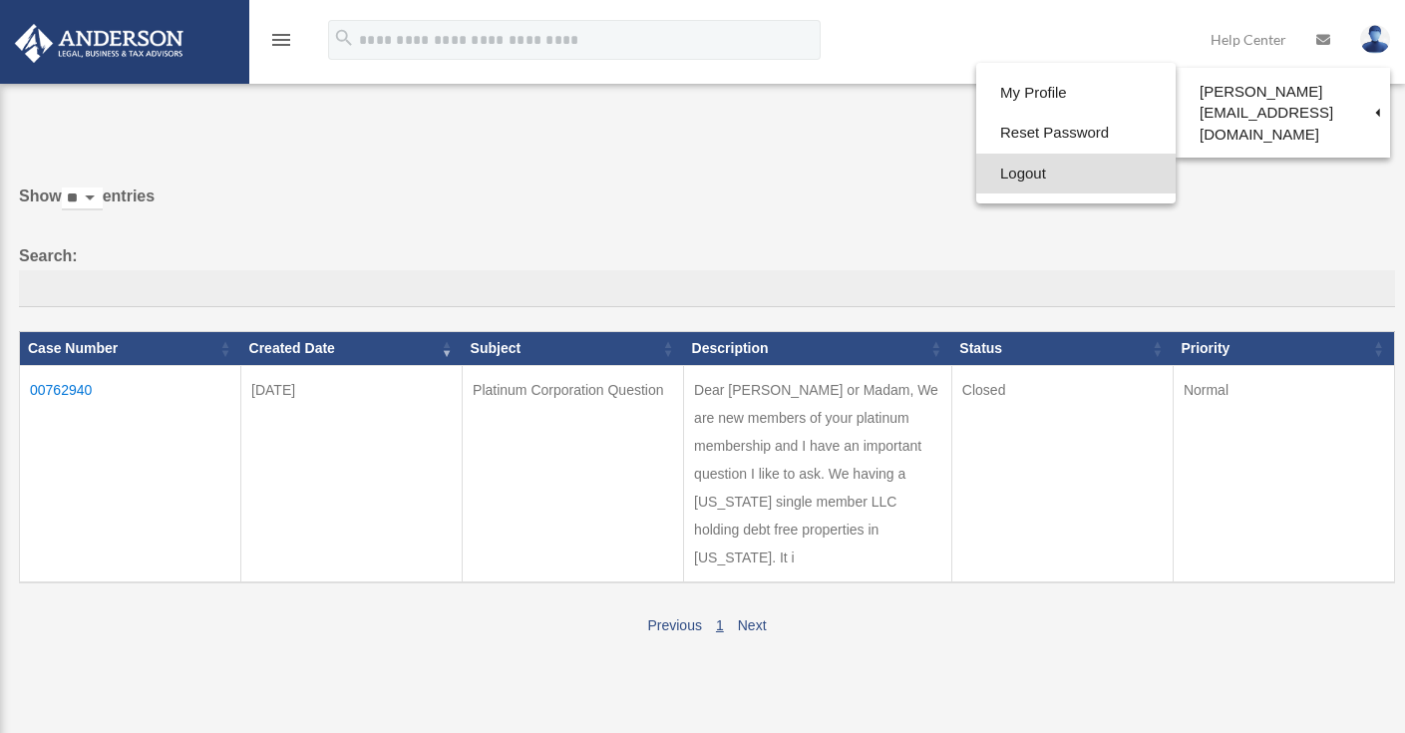
click at [978, 175] on link "Logout" at bounding box center [1075, 174] width 199 height 41
